Goal: Information Seeking & Learning: Learn about a topic

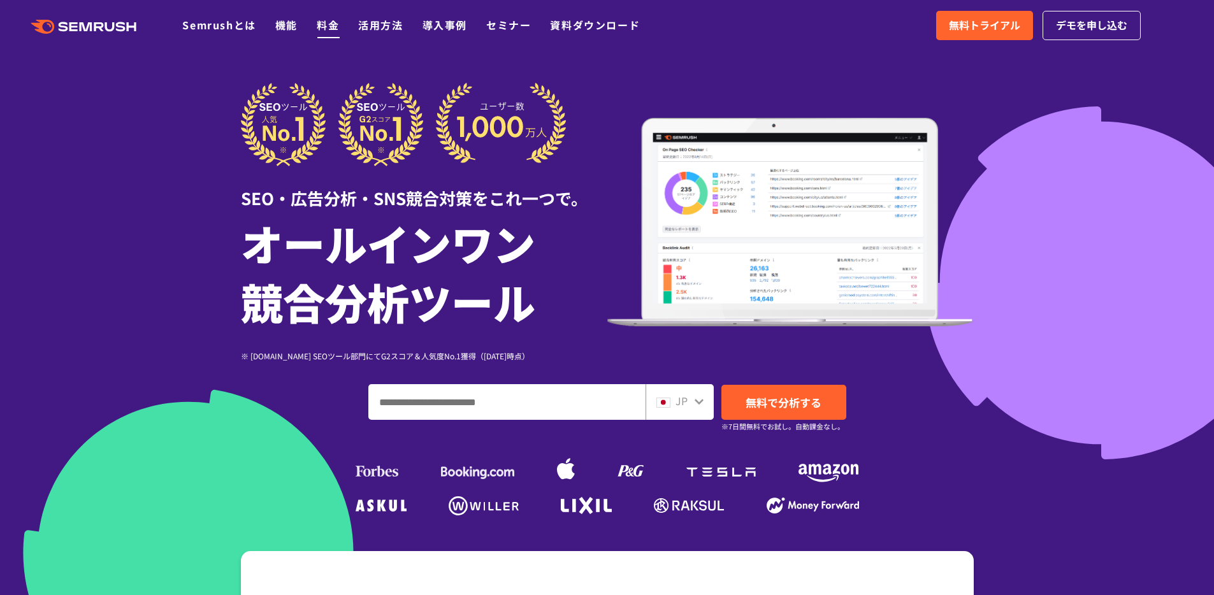
click at [323, 27] on link "料金" at bounding box center [328, 24] width 22 height 15
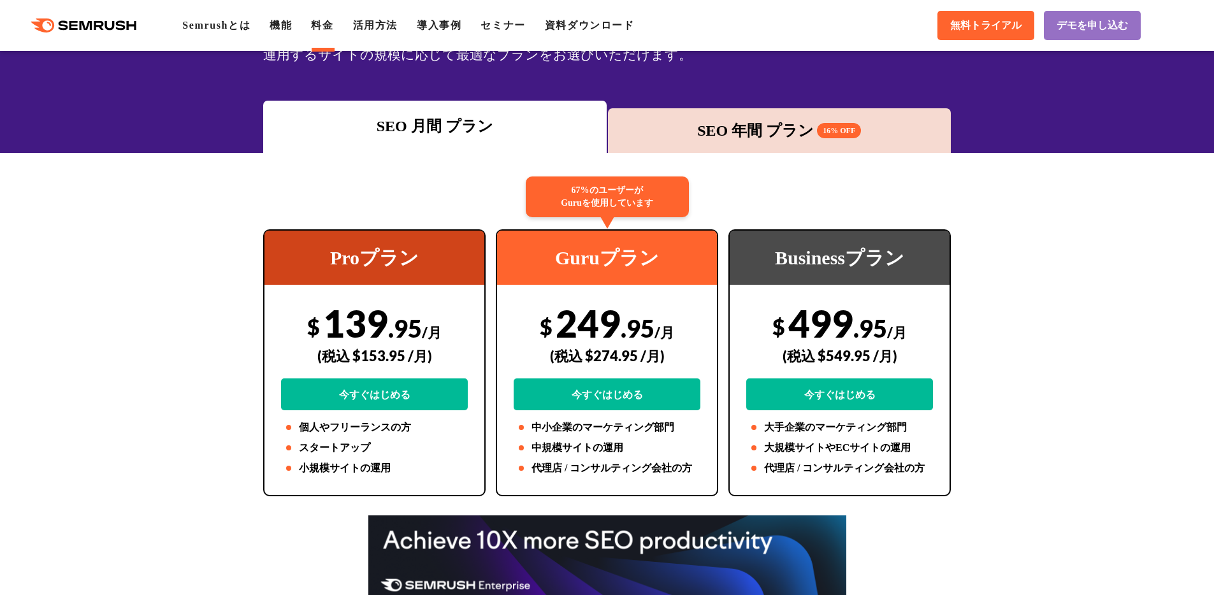
scroll to position [142, 0]
